Goal: Information Seeking & Learning: Understand process/instructions

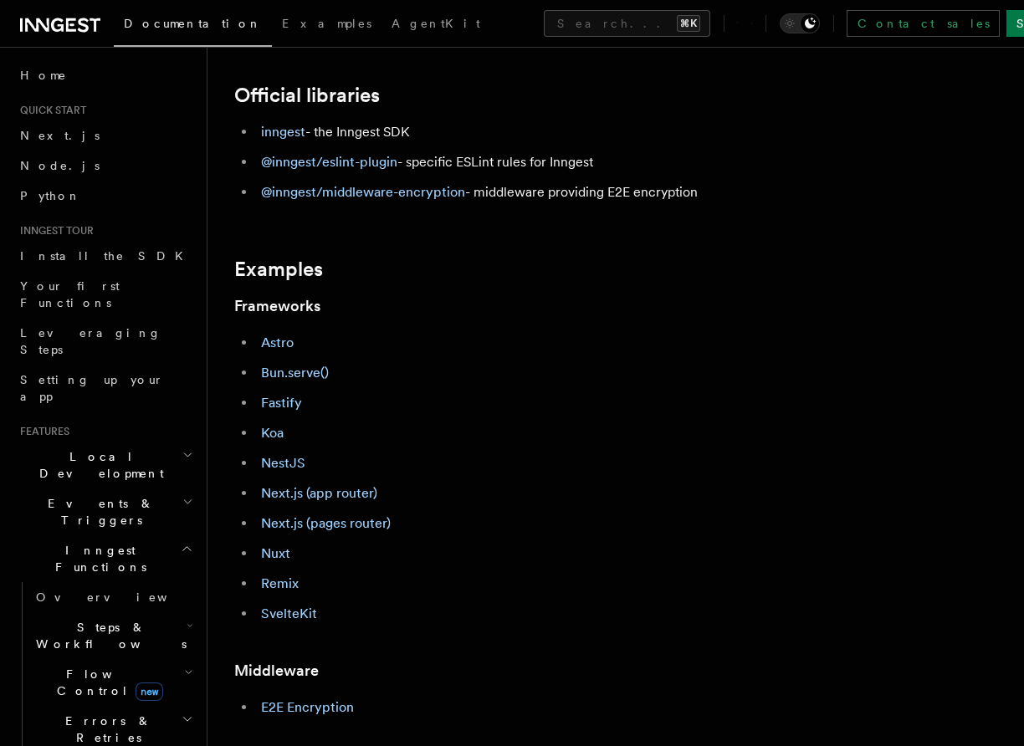
scroll to position [592, 0]
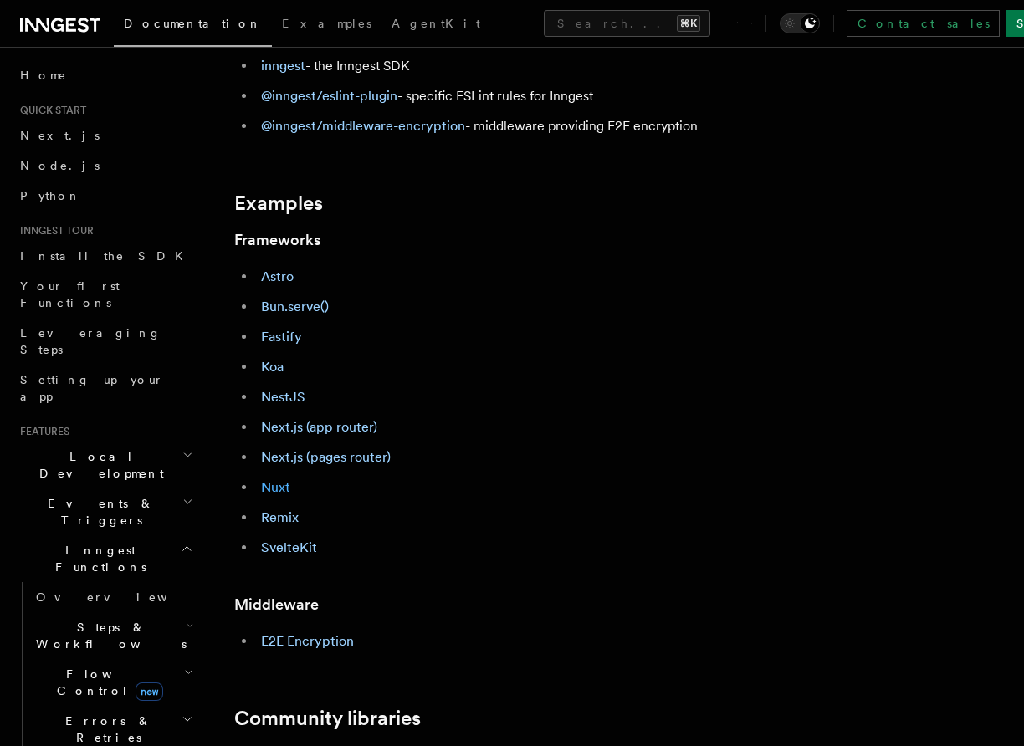
click at [280, 492] on link "Nuxt" at bounding box center [275, 487] width 29 height 16
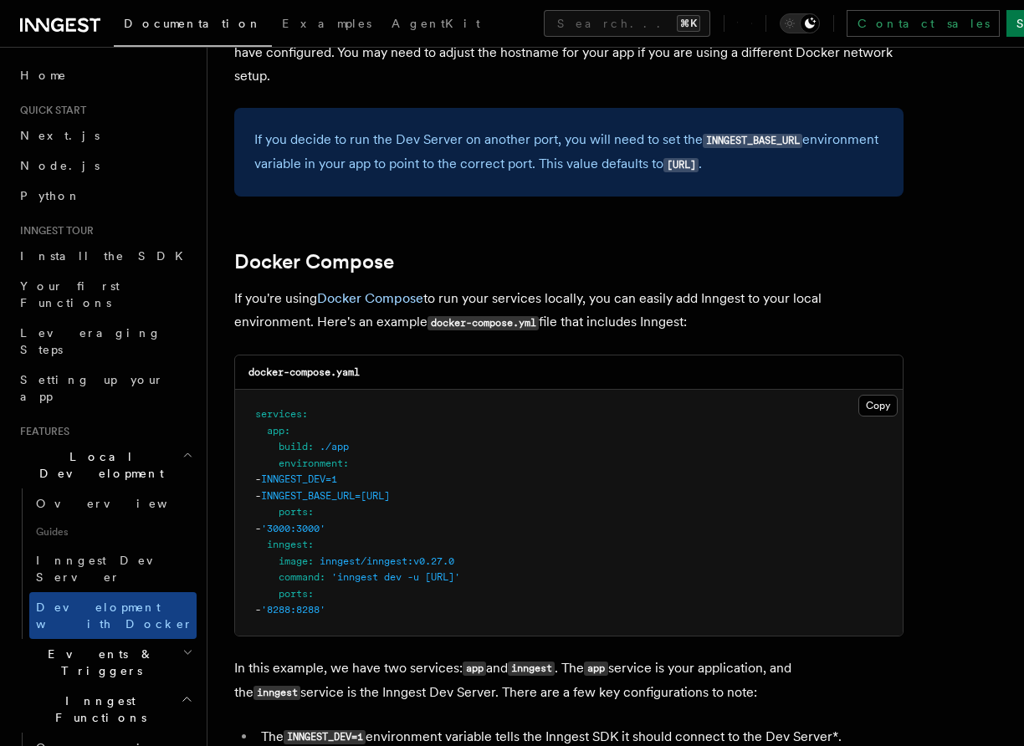
scroll to position [1051, 0]
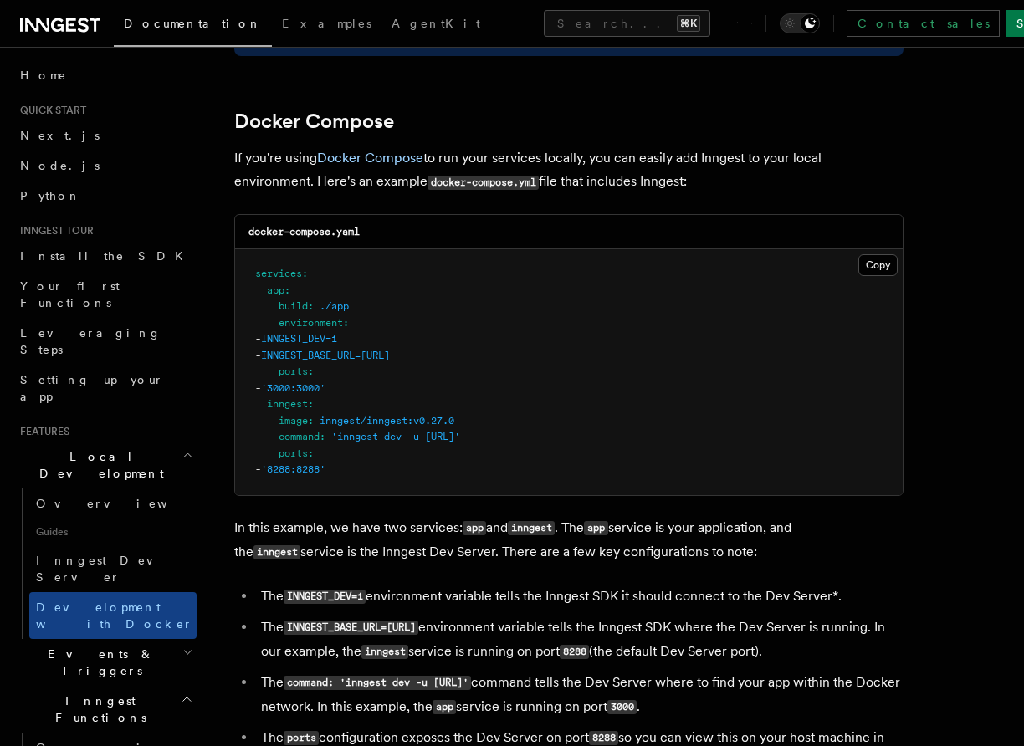
click at [358, 377] on pre "services : app : build : ./app environment : - INNGEST_DEV=1 - INNGEST_BASE_URL…" at bounding box center [569, 372] width 668 height 246
drag, startPoint x: 277, startPoint y: 331, endPoint x: 536, endPoint y: 364, distance: 261.4
click at [536, 364] on pre "services : app : build : ./app environment : - INNGEST_DEV=1 - INNGEST_BASE_URL…" at bounding box center [569, 372] width 668 height 246
click at [323, 412] on pre "services : app : build : ./app environment : - INNGEST_DEV=1 - INNGEST_BASE_URL…" at bounding box center [569, 372] width 668 height 246
drag, startPoint x: 377, startPoint y: 473, endPoint x: 341, endPoint y: 438, distance: 50.9
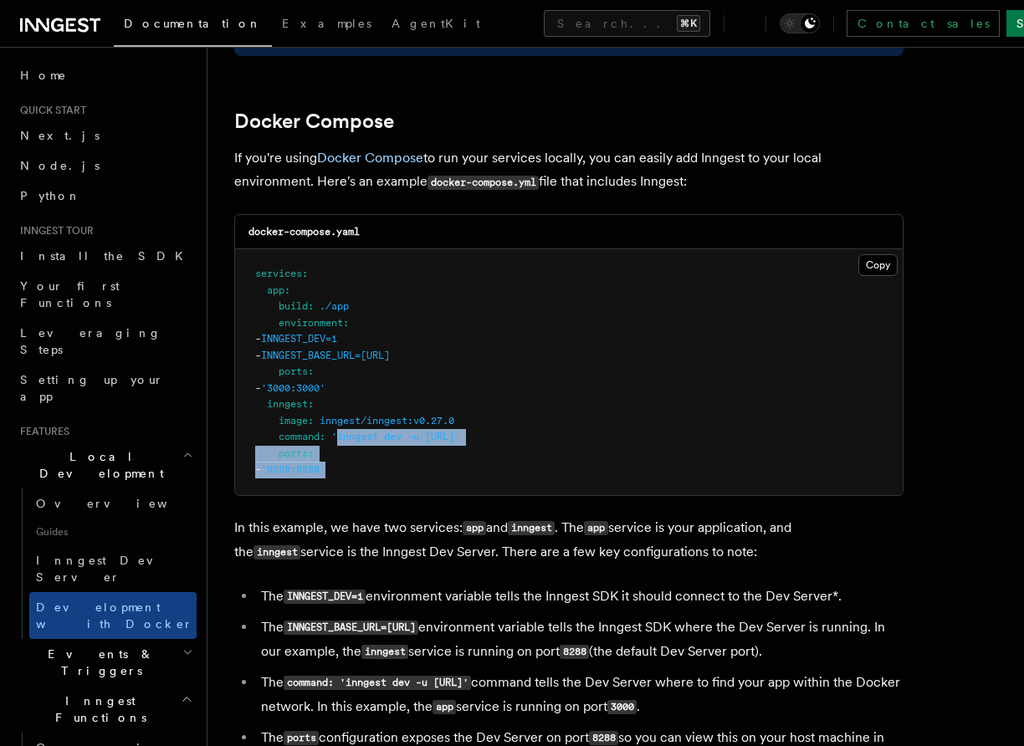
click at [340, 439] on pre "services : app : build : ./app environment : - INNGEST_DEV=1 - INNGEST_BASE_URL…" at bounding box center [569, 372] width 668 height 246
click at [337, 341] on span "INNGEST_DEV=1" at bounding box center [299, 339] width 76 height 12
drag, startPoint x: 528, startPoint y: 359, endPoint x: 226, endPoint y: 346, distance: 302.4
click at [226, 346] on div "Features Local Development Development with Docker Inngest provides a Docker im…" at bounding box center [616, 178] width 817 height 2458
copy code "- INNGEST_DEV=1 - INNGEST_BASE_URL=http://inngest:8288"
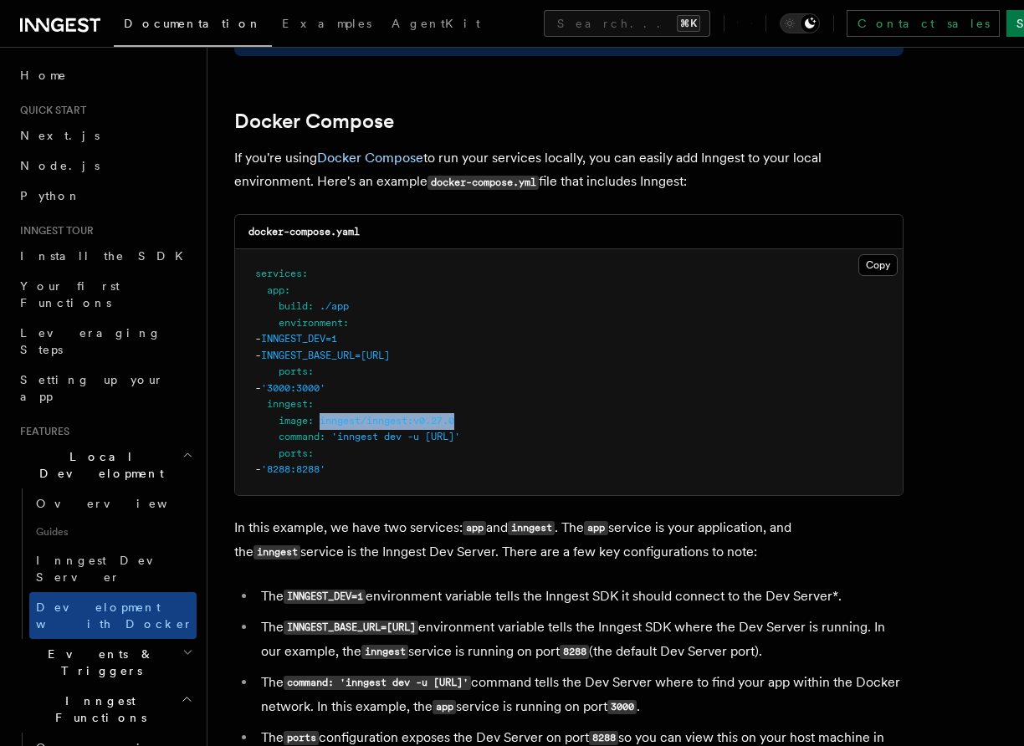
drag, startPoint x: 466, startPoint y: 427, endPoint x: 321, endPoint y: 426, distance: 144.8
click at [321, 426] on pre "services : app : build : ./app environment : - INNGEST_DEV=1 - INNGEST_BASE_URL…" at bounding box center [569, 372] width 668 height 246
copy span "inngest/inngest:v0.27.0"
click at [406, 399] on pre "services : app : build : ./app environment : - INNGEST_DEV=1 - INNGEST_BASE_URL…" at bounding box center [569, 372] width 668 height 246
click at [316, 463] on pre "services : app : build : ./app environment : - INNGEST_DEV=1 - INNGEST_BASE_URL…" at bounding box center [569, 372] width 668 height 246
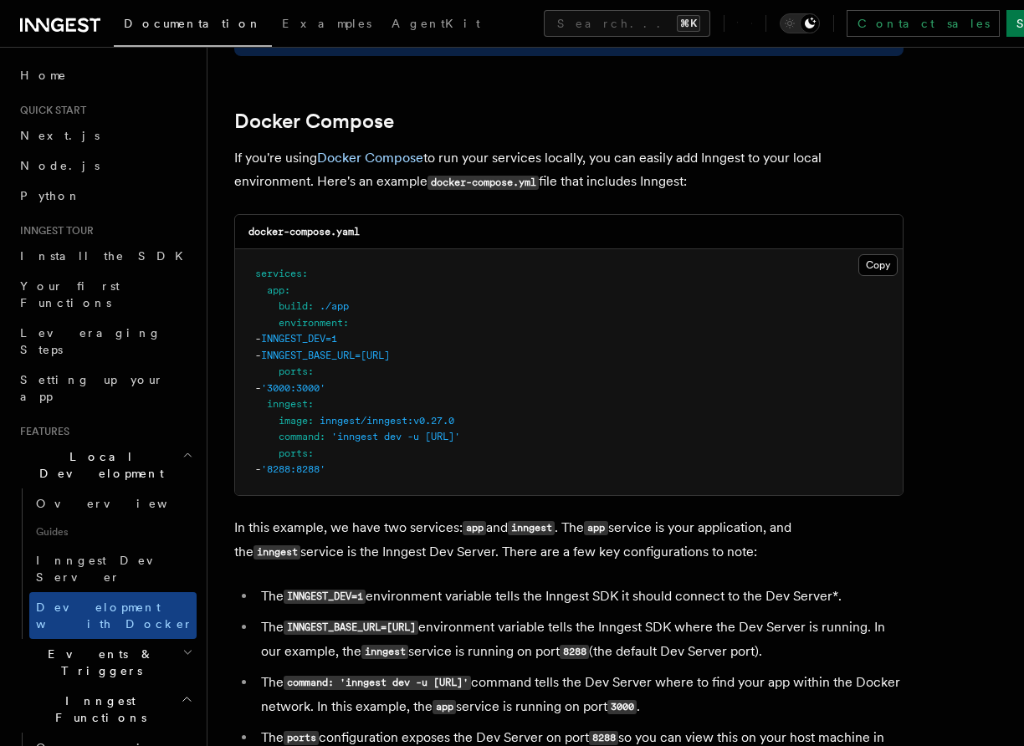
drag, startPoint x: 278, startPoint y: 442, endPoint x: 616, endPoint y: 438, distance: 338.1
click at [616, 438] on pre "services : app : build : ./app environment : - INNGEST_DEV=1 - INNGEST_BASE_URL…" at bounding box center [569, 372] width 668 height 246
copy span "command : 'inngest dev -u http://app:3000/api/inngest'"
click at [385, 459] on pre "services : app : build : ./app environment : - INNGEST_DEV=1 - INNGEST_BASE_URL…" at bounding box center [569, 372] width 668 height 246
drag, startPoint x: 276, startPoint y: 440, endPoint x: 624, endPoint y: 438, distance: 348.1
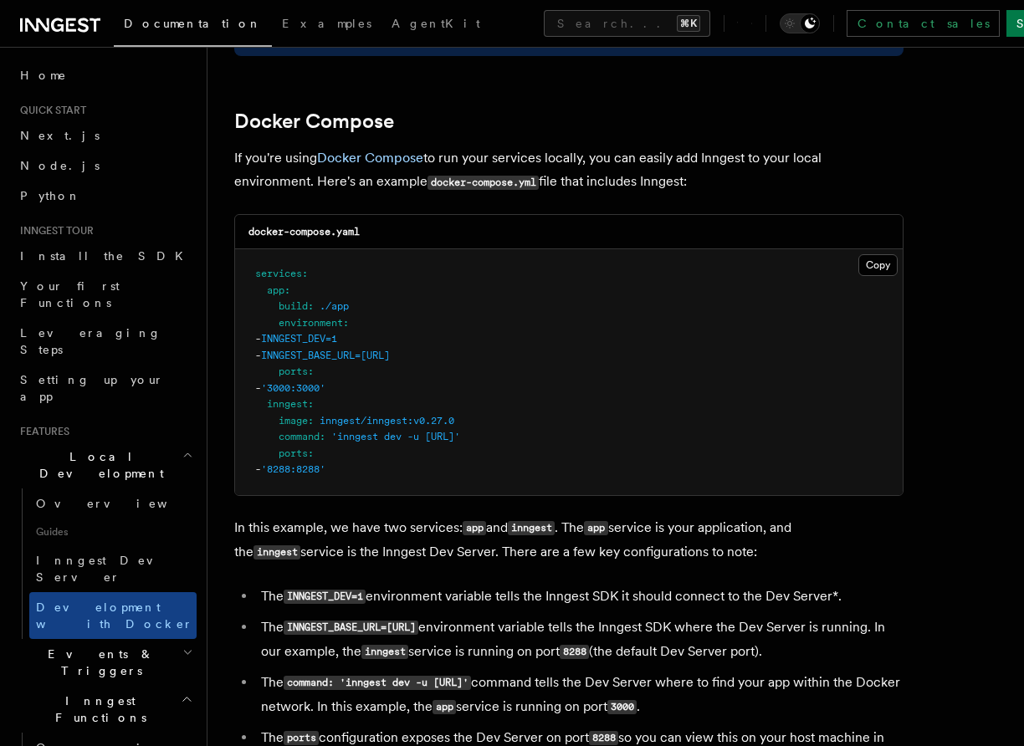
click at [624, 438] on pre "services : app : build : ./app environment : - INNGEST_DEV=1 - INNGEST_BASE_URL…" at bounding box center [569, 372] width 668 height 246
drag, startPoint x: 595, startPoint y: 439, endPoint x: 281, endPoint y: 444, distance: 313.8
click at [280, 437] on pre "services : app : build : ./app environment : - INNGEST_DEV=1 - INNGEST_BASE_URL…" at bounding box center [569, 372] width 668 height 246
copy span "command : 'inngest dev -u http://app:3000/api/inngest'"
click at [434, 464] on pre "services : app : build : ./app environment : - INNGEST_DEV=1 - INNGEST_BASE_URL…" at bounding box center [569, 372] width 668 height 246
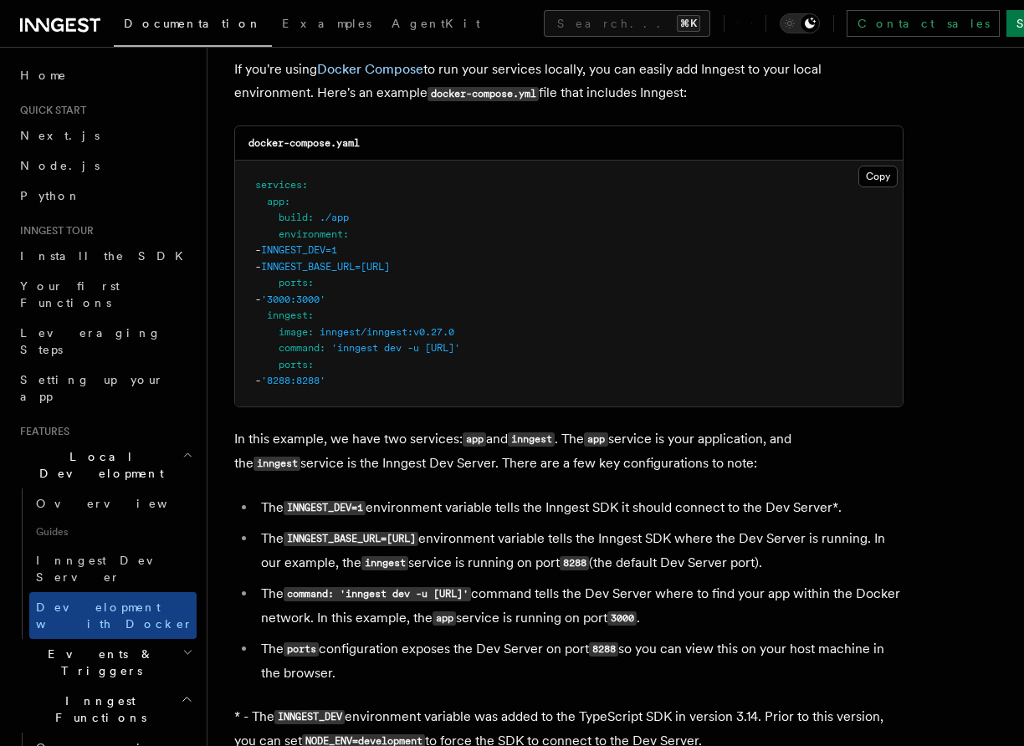
scroll to position [1108, 0]
